Goal: Transaction & Acquisition: Subscribe to service/newsletter

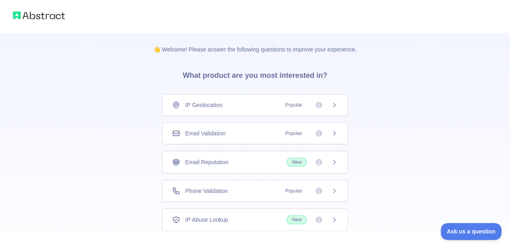
click at [255, 131] on div "Email Validation Popular" at bounding box center [255, 133] width 166 height 8
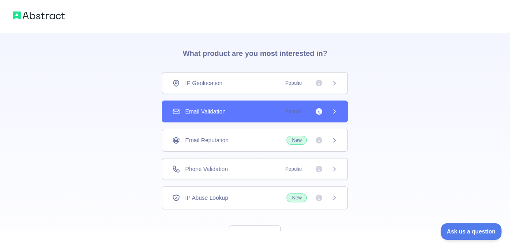
scroll to position [52, 0]
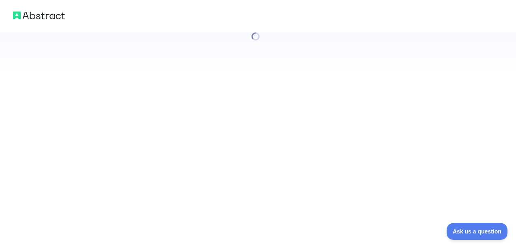
click at [260, 202] on div at bounding box center [258, 122] width 516 height 244
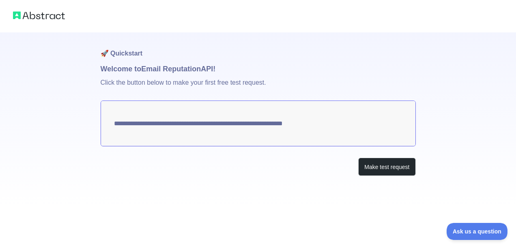
drag, startPoint x: 331, startPoint y: 124, endPoint x: 205, endPoint y: 129, distance: 125.9
click at [205, 129] on textarea "**********" at bounding box center [258, 124] width 315 height 46
click at [398, 166] on button "Make test request" at bounding box center [386, 167] width 57 height 18
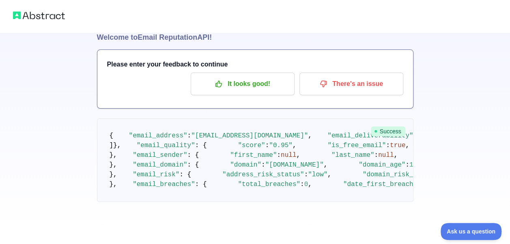
scroll to position [31, 0]
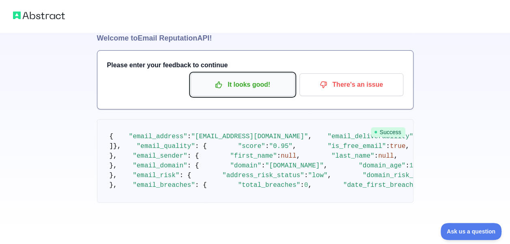
click at [258, 89] on p "It looks good!" at bounding box center [243, 85] width 92 height 14
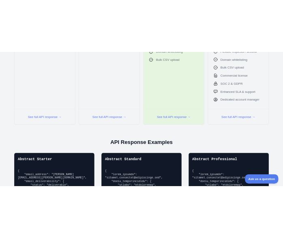
scroll to position [609, 0]
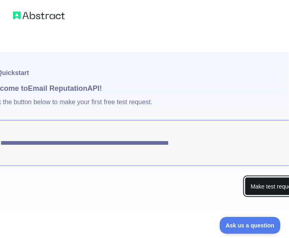
click at [277, 189] on button "Make test request" at bounding box center [273, 186] width 57 height 18
